Goal: Find contact information: Obtain details needed to contact an individual or organization

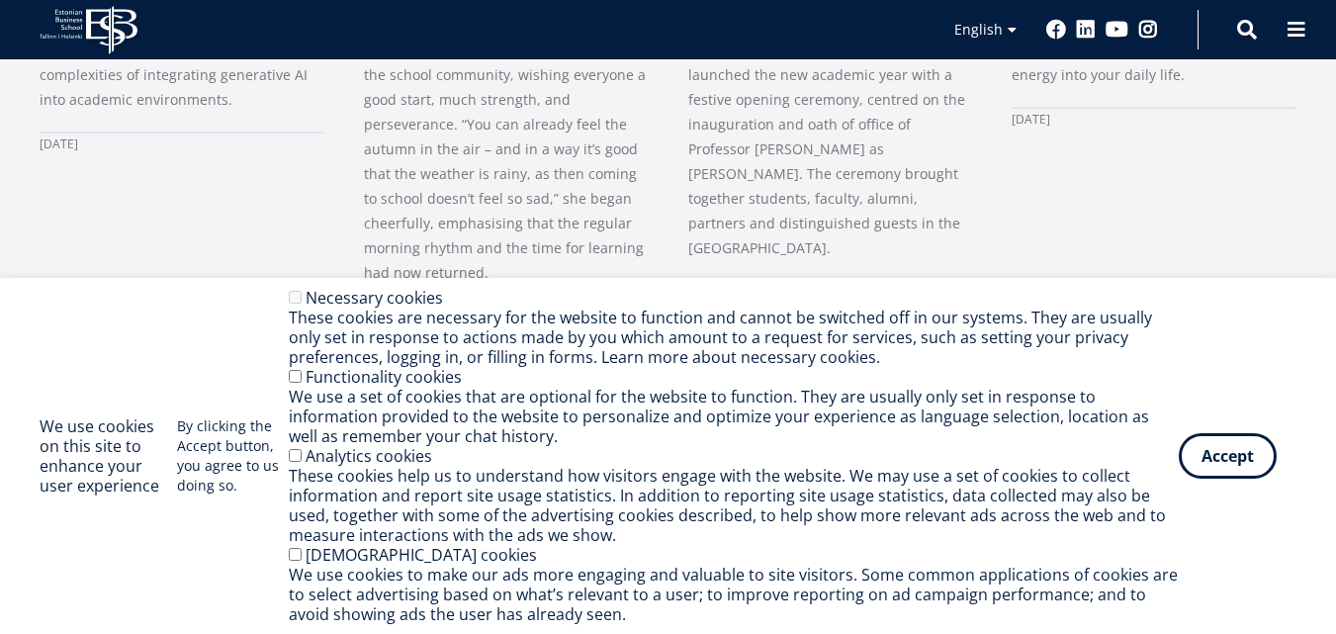
scroll to position [1382, 0]
click at [1219, 448] on button "Accept" at bounding box center [1228, 452] width 98 height 46
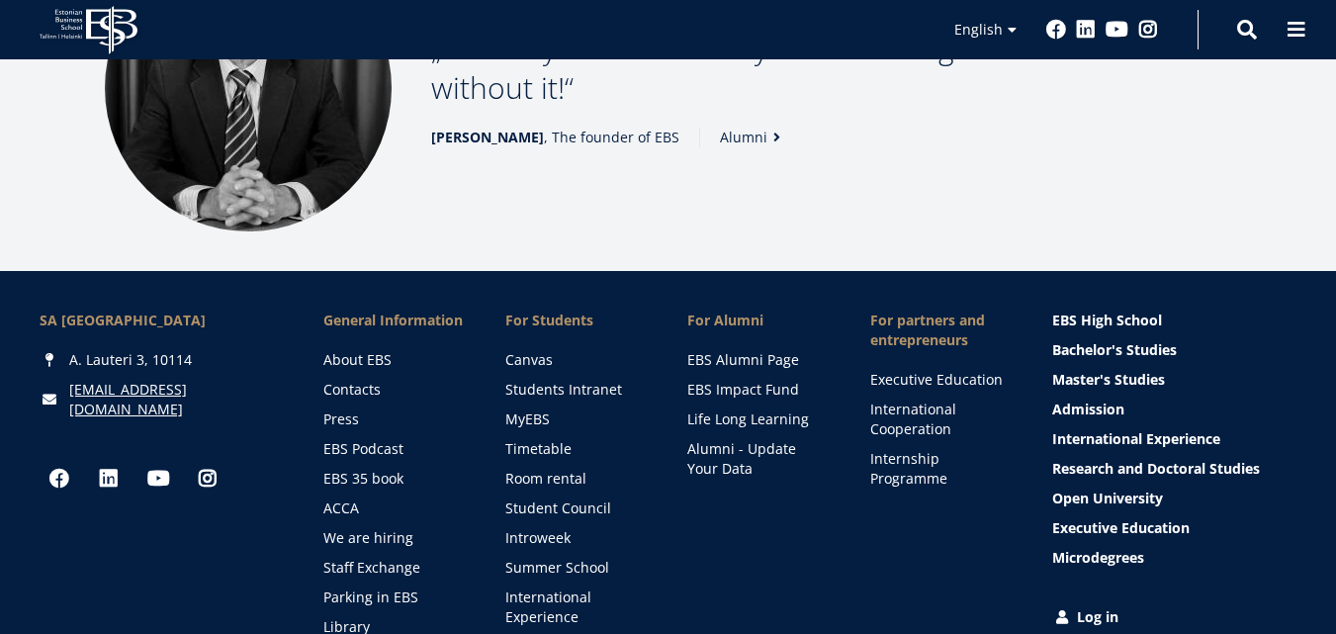
scroll to position [2747, 0]
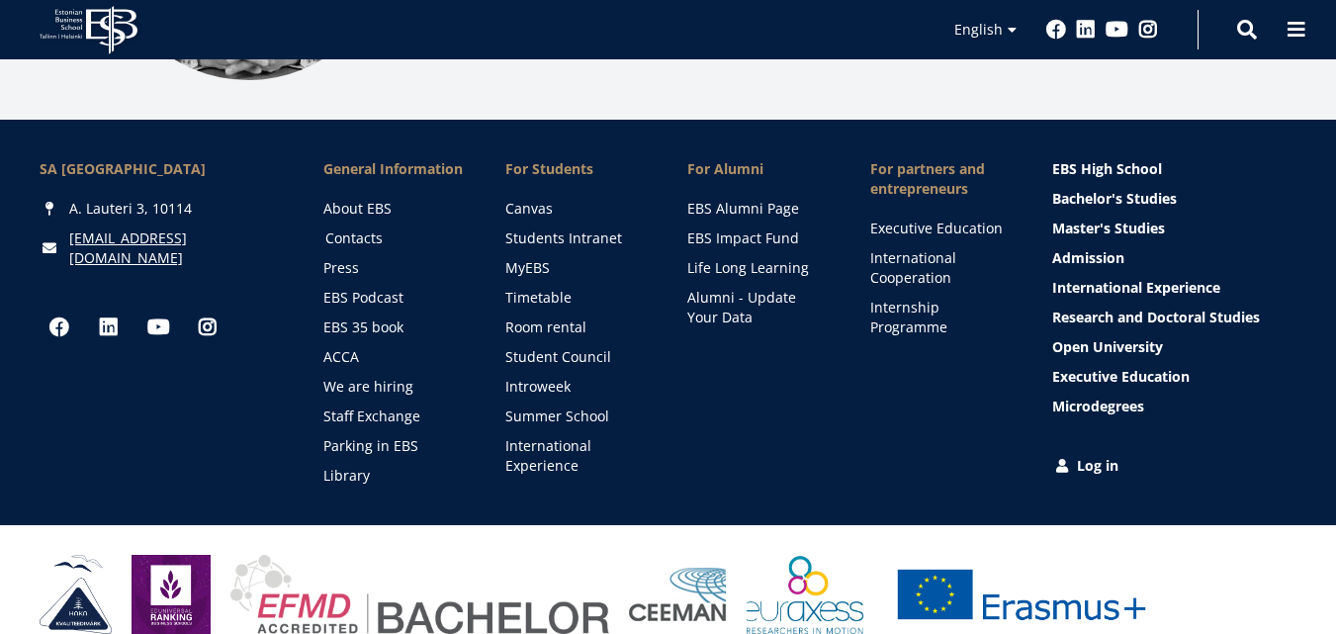
click at [353, 229] on link "Contacts" at bounding box center [396, 239] width 142 height 20
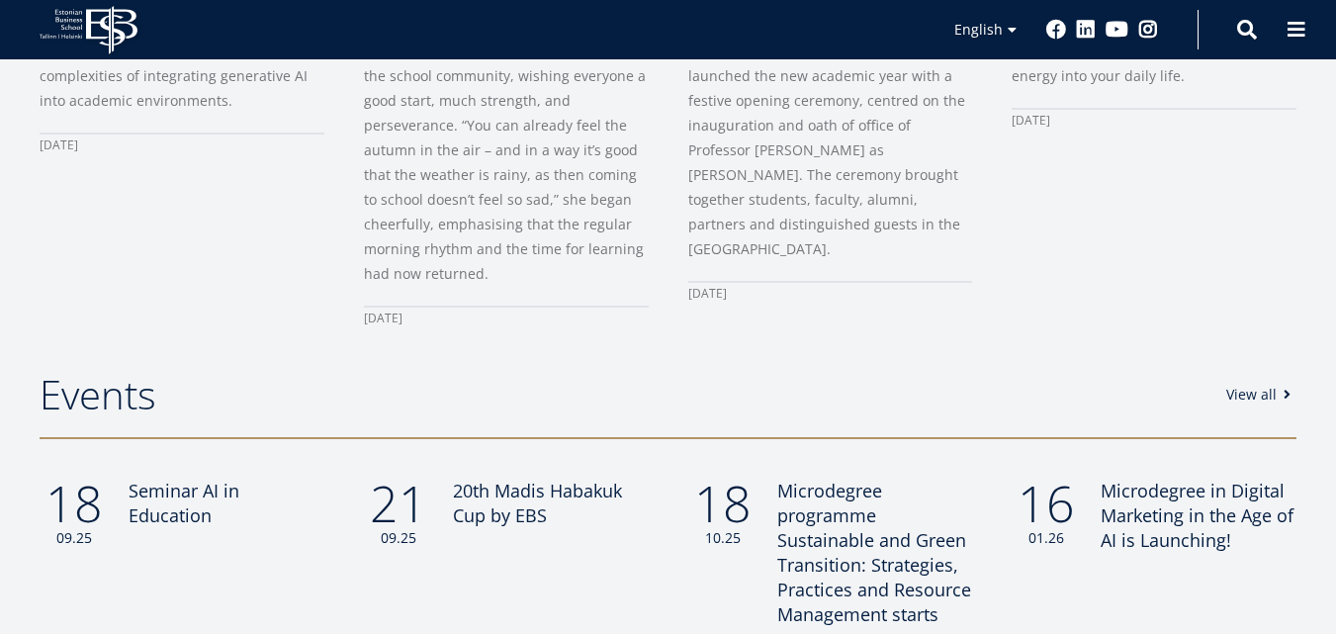
scroll to position [1484, 0]
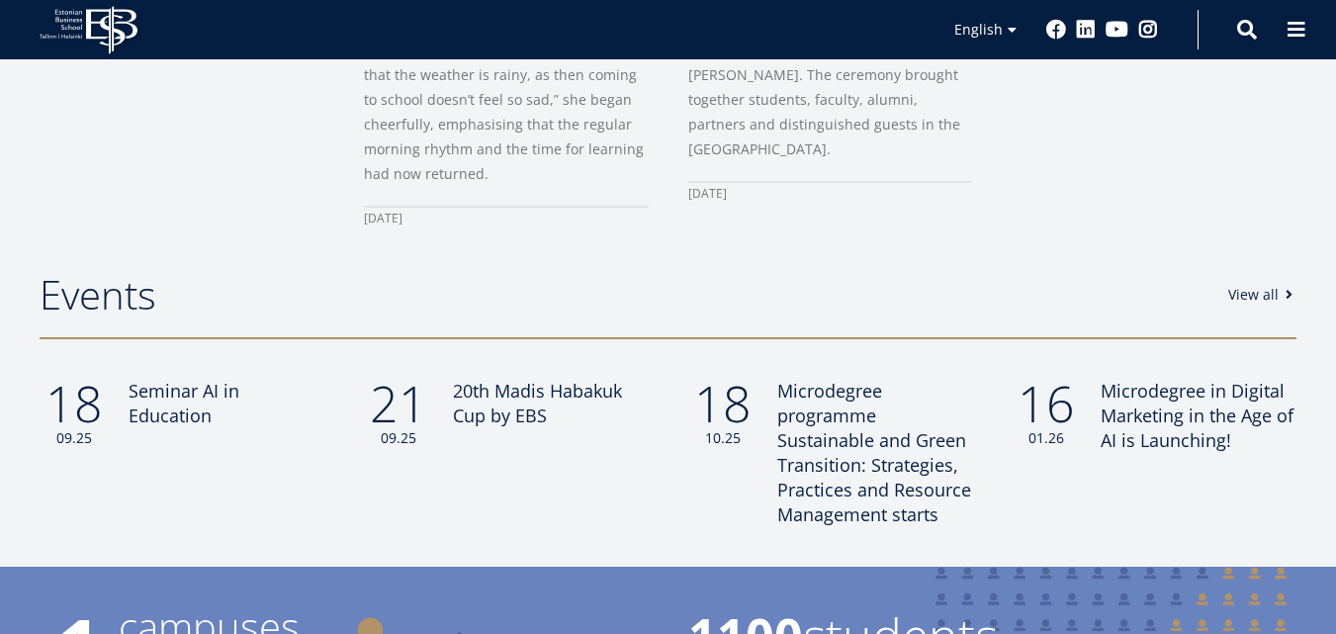
click at [1287, 288] on span at bounding box center [1289, 295] width 20 height 14
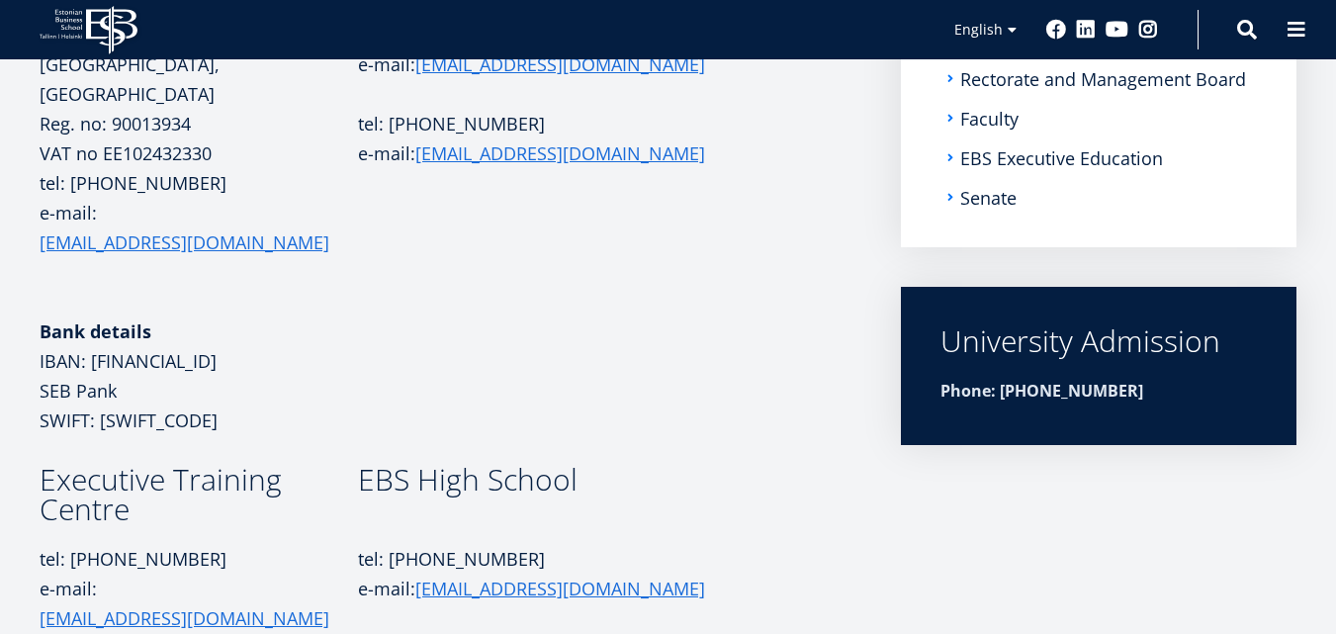
scroll to position [229, 0]
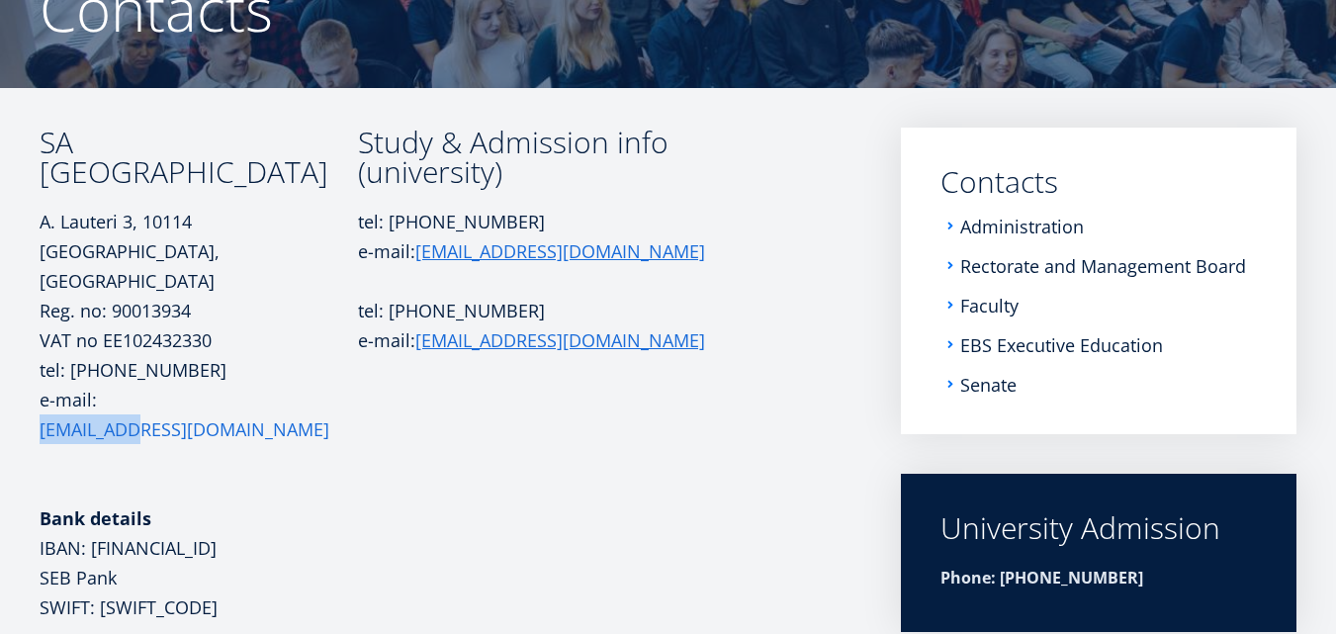
drag, startPoint x: 98, startPoint y: 372, endPoint x: 198, endPoint y: 363, distance: 100.3
click at [198, 363] on p "tel: [PHONE_NUMBER] e-mail: [EMAIL_ADDRESS][DOMAIN_NAME]" at bounding box center [199, 414] width 319 height 119
copy link "[EMAIL_ADDRESS][DOMAIN_NAME]"
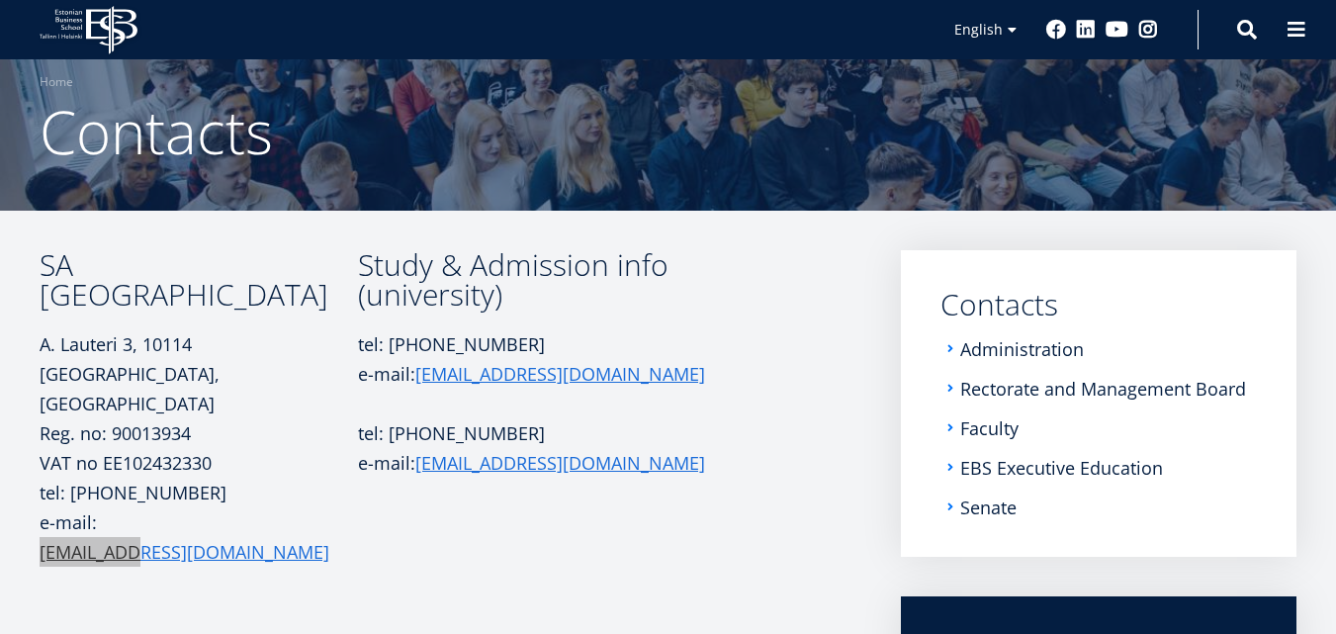
scroll to position [396, 0]
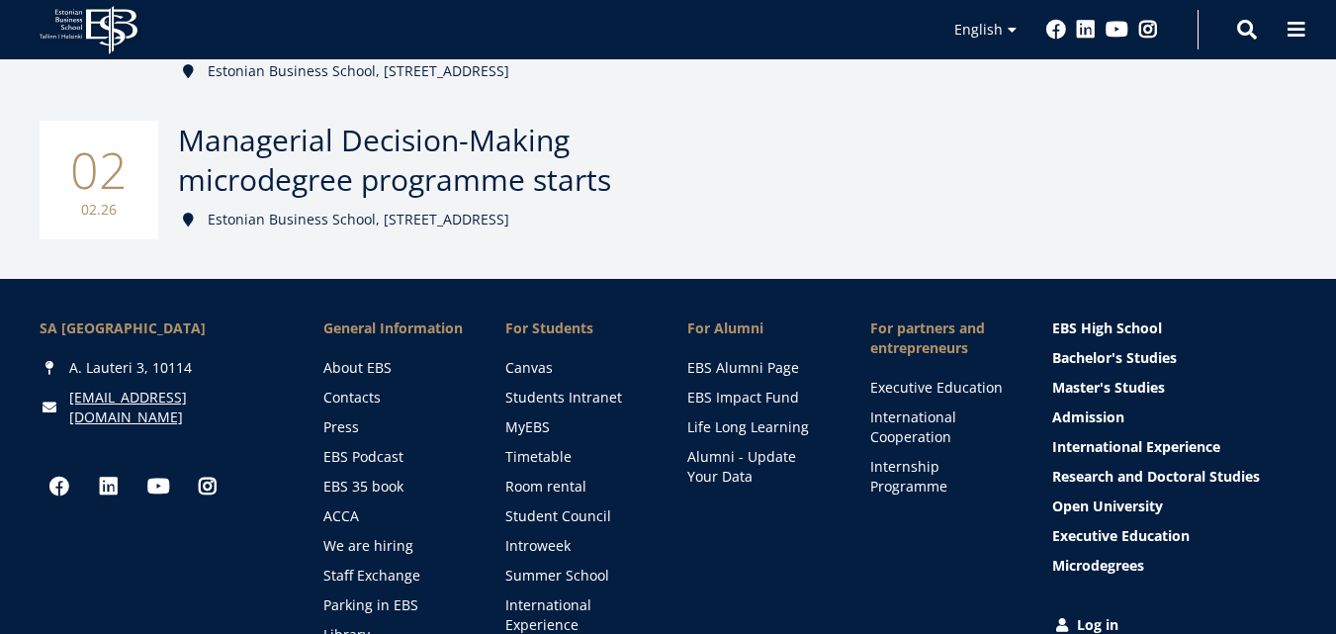
scroll to position [692, 0]
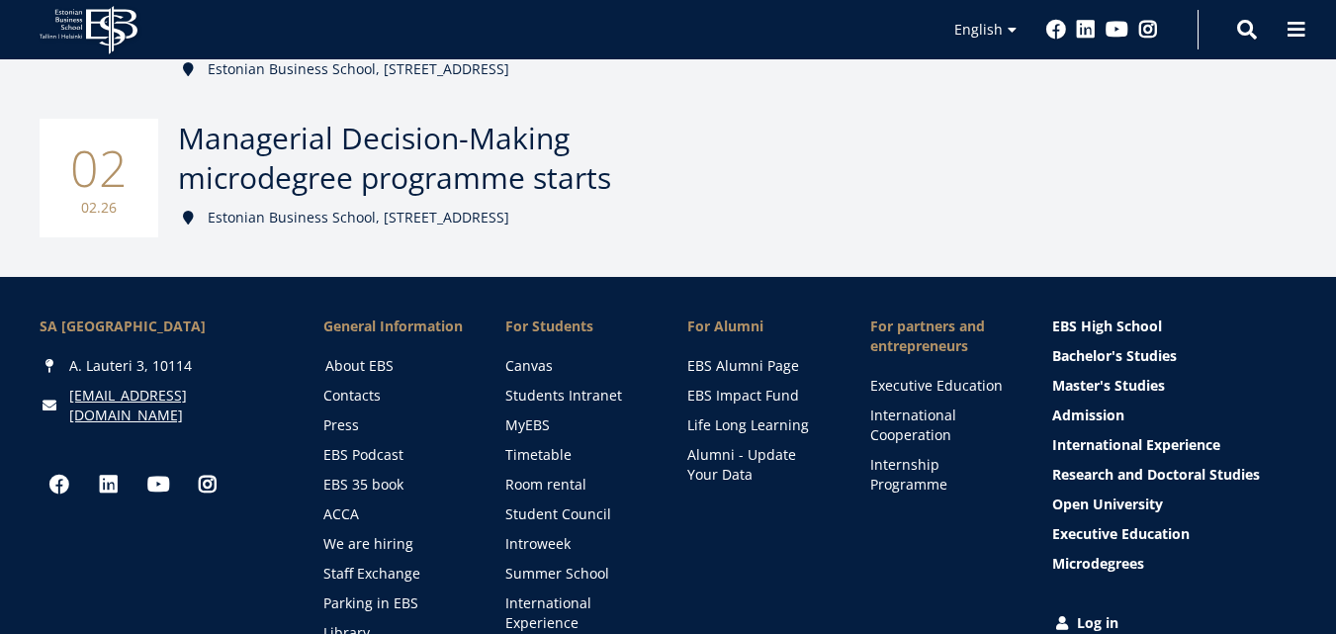
click at [368, 368] on link "About EBS" at bounding box center [396, 366] width 142 height 20
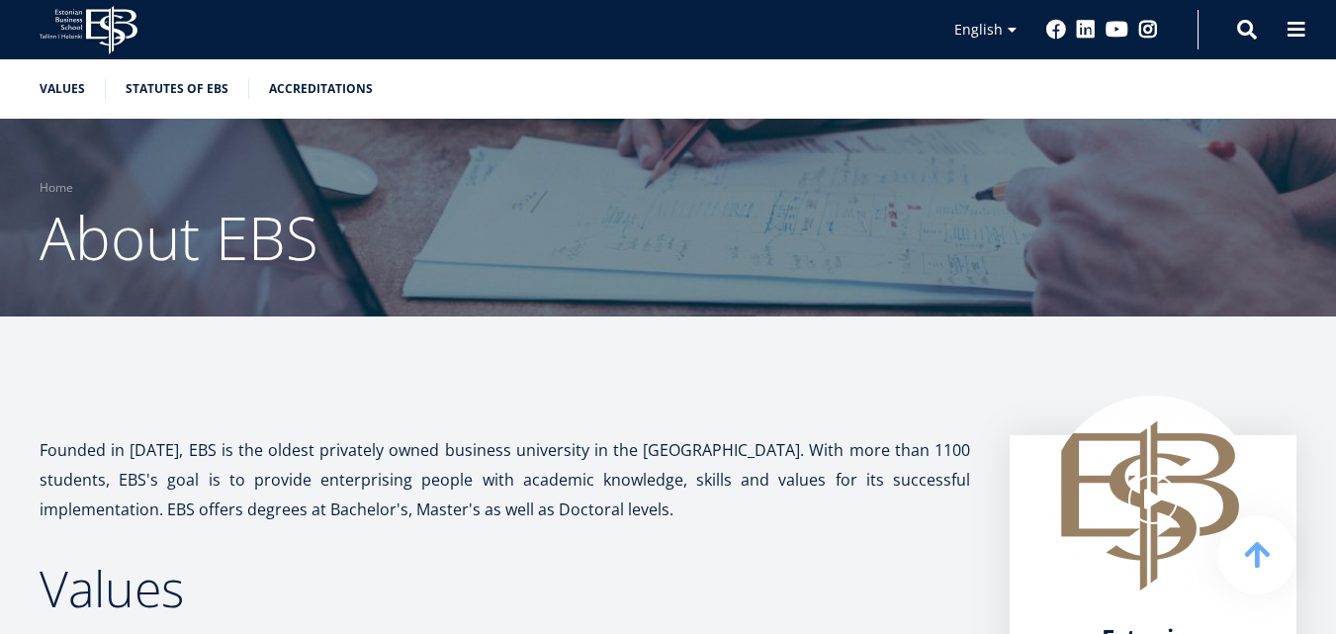
scroll to position [2122, 0]
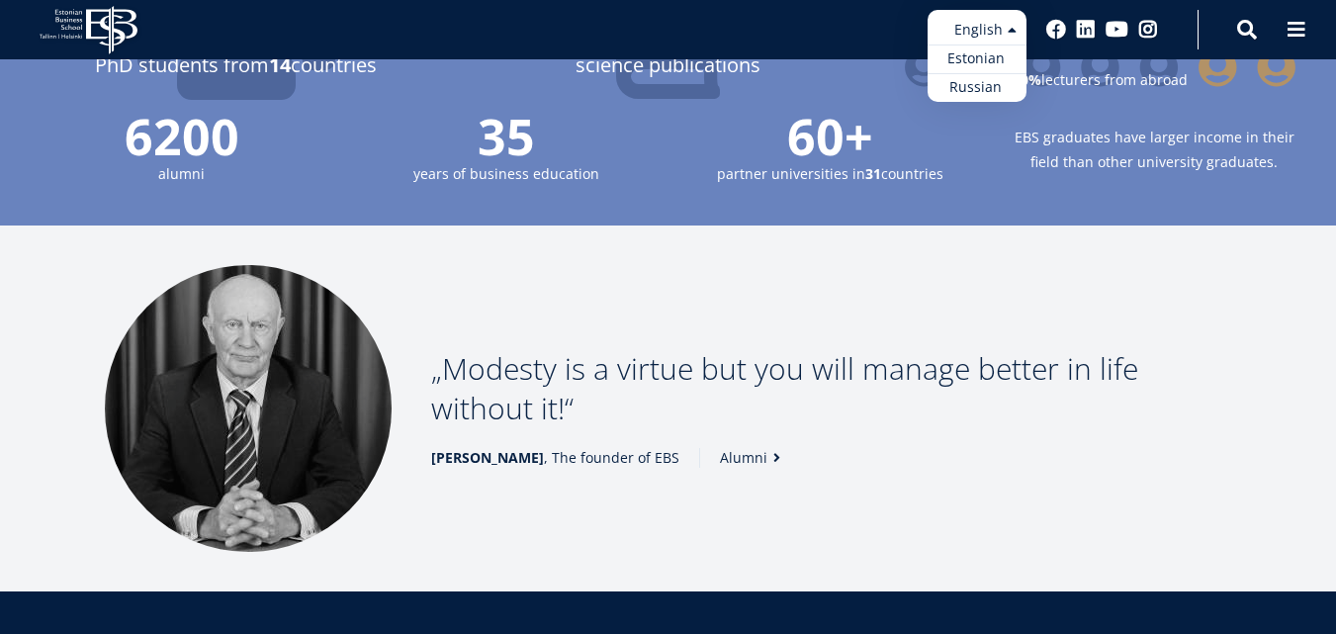
scroll to position [2272, 0]
